Goal: Register for event/course

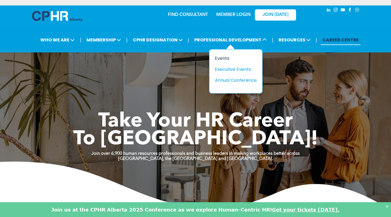
click at [227, 58] on div "Events" at bounding box center [234, 58] width 38 height 7
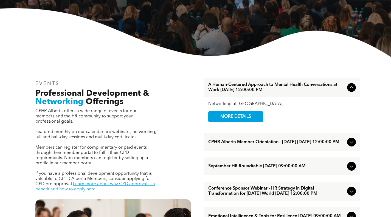
scroll to position [137, 0]
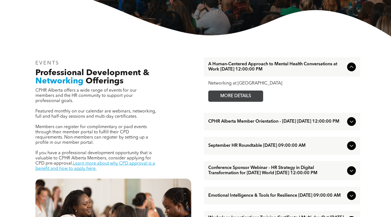
click at [248, 99] on span "MORE DETAILS" at bounding box center [235, 96] width 43 height 11
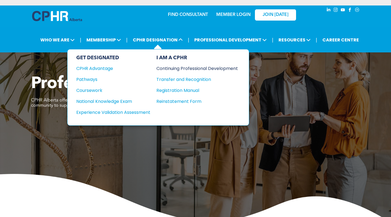
click at [172, 67] on div "Continuing Professional Development" at bounding box center [192, 68] width 73 height 7
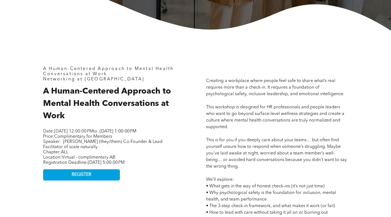
scroll to position [192, 0]
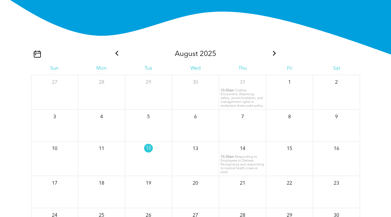
scroll to position [658, 0]
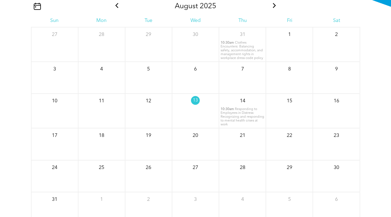
click at [226, 46] on span "Clothes Encounters: Balancing safety, accommodation, and management rights in w…" at bounding box center [241, 50] width 43 height 19
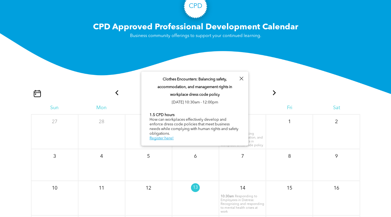
scroll to position [603, 0]
